Goal: Navigation & Orientation: Find specific page/section

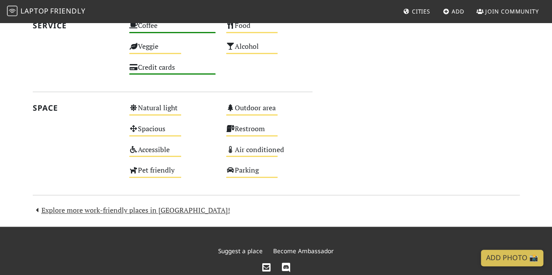
scroll to position [496, 0]
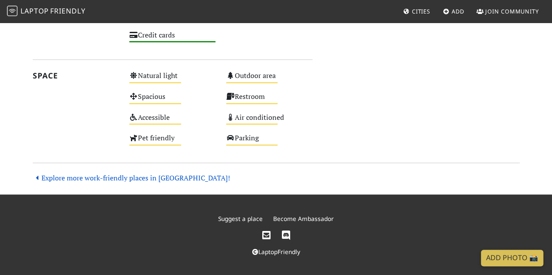
click at [150, 177] on link "Explore more work-friendly places in London!" at bounding box center [131, 178] width 197 height 10
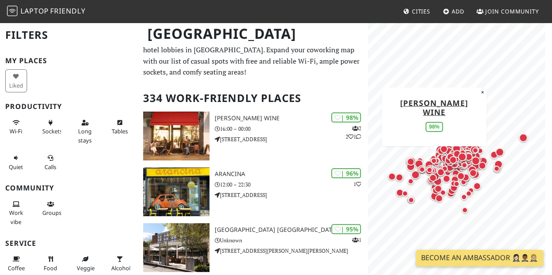
scroll to position [13, 0]
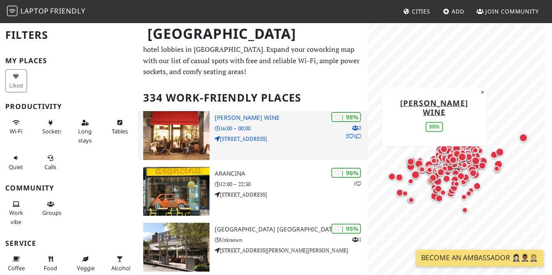
click at [256, 119] on h3 "Franklin's Wine" at bounding box center [291, 117] width 153 height 7
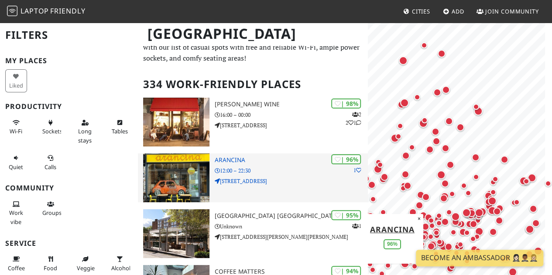
scroll to position [27, 0]
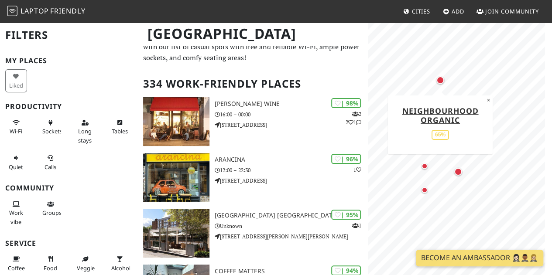
click at [441, 84] on div "Map marker" at bounding box center [439, 80] width 11 height 11
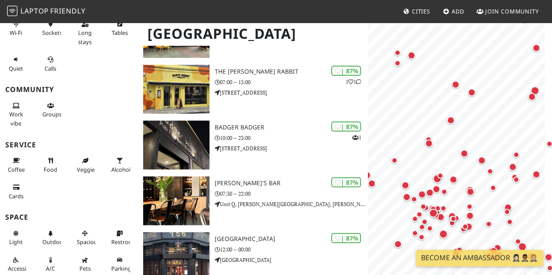
scroll to position [0, 0]
click at [51, 7] on span "Friendly" at bounding box center [67, 11] width 35 height 10
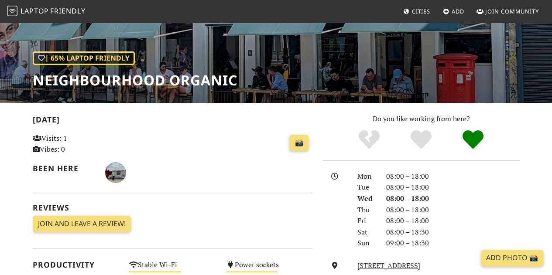
scroll to position [137, 0]
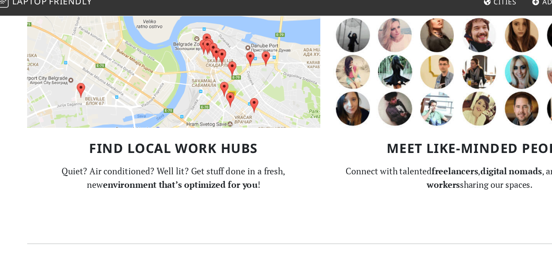
scroll to position [579, 0]
